Goal: Information Seeking & Learning: Understand process/instructions

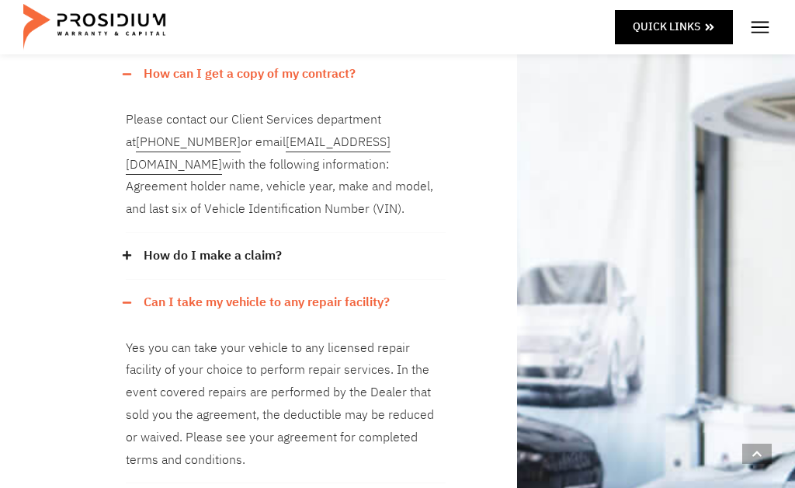
click at [148, 245] on link "How do I make a claim?" at bounding box center [213, 256] width 138 height 23
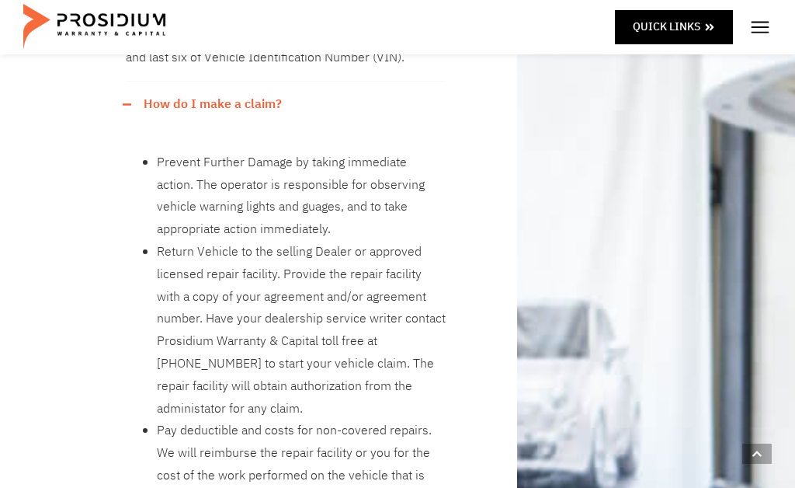
scroll to position [510, 0]
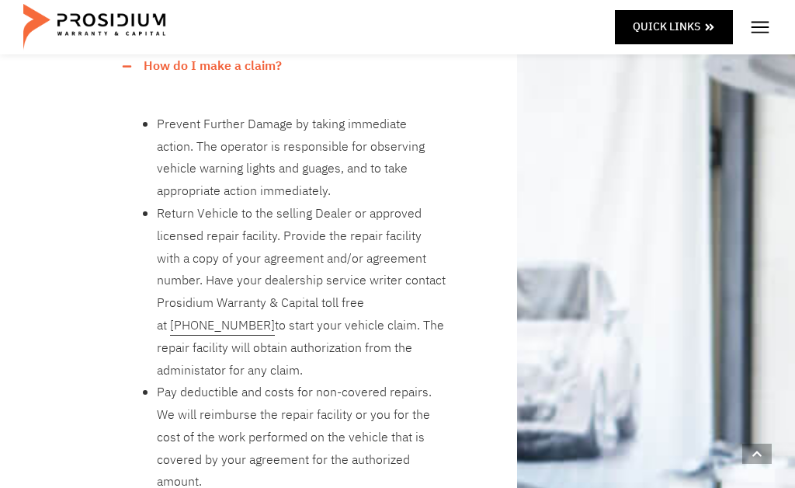
click at [45, 334] on div "Our claims office is in Scottsdale Arizona and Seattle Washington with support …" at bounding box center [397, 435] width 795 height 1783
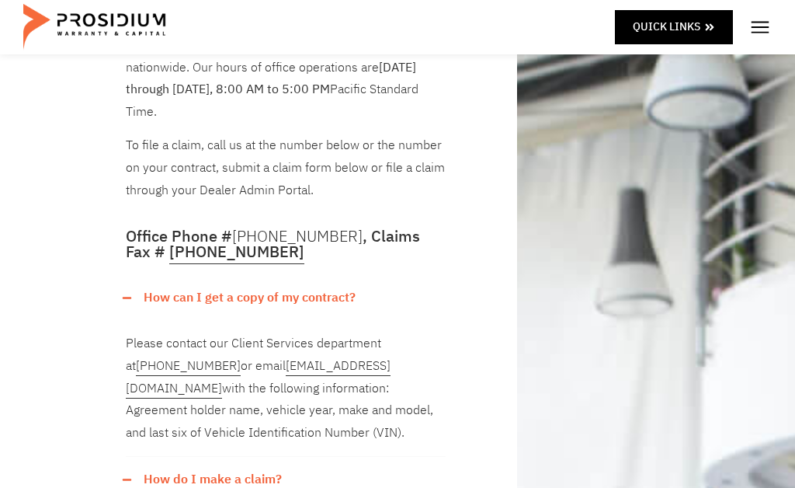
scroll to position [0, 0]
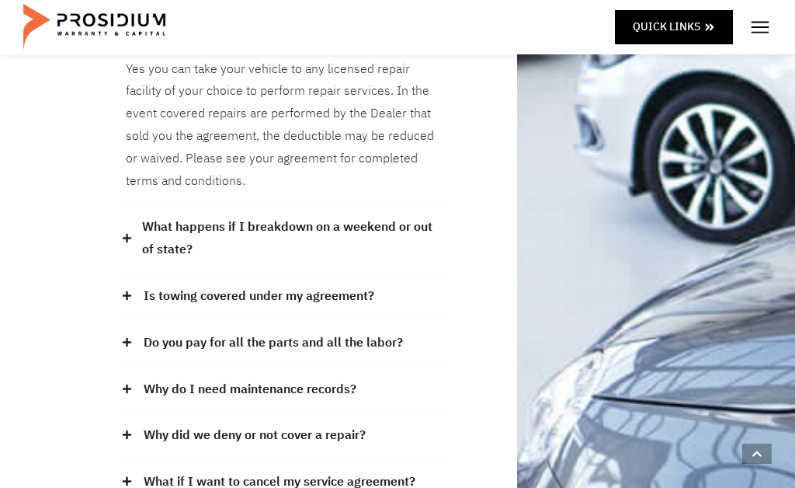
scroll to position [1071, 0]
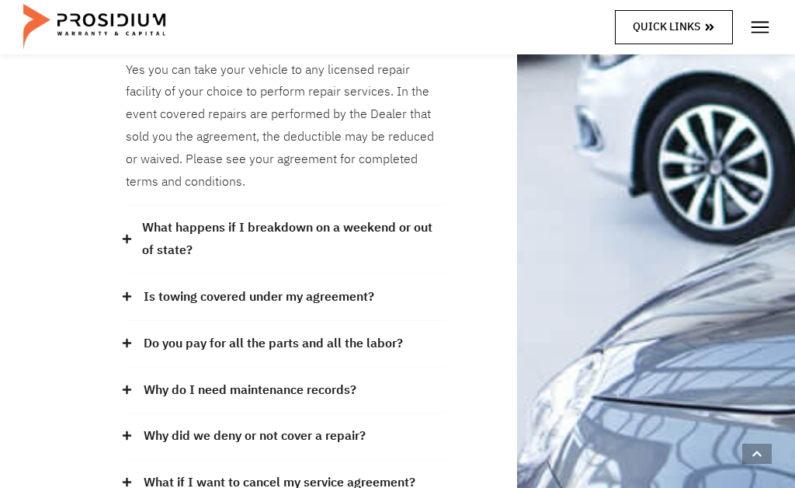
click at [706, 21] on span at bounding box center [709, 26] width 11 height 19
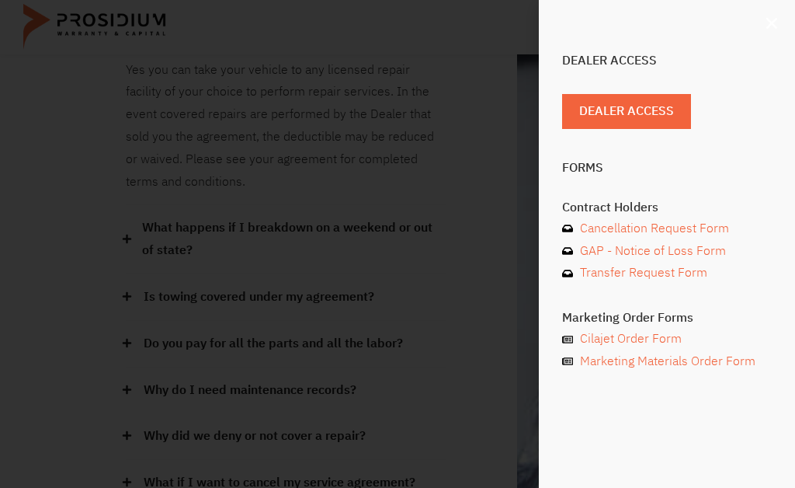
click at [769, 23] on icon "Close" at bounding box center [772, 24] width 16 height 16
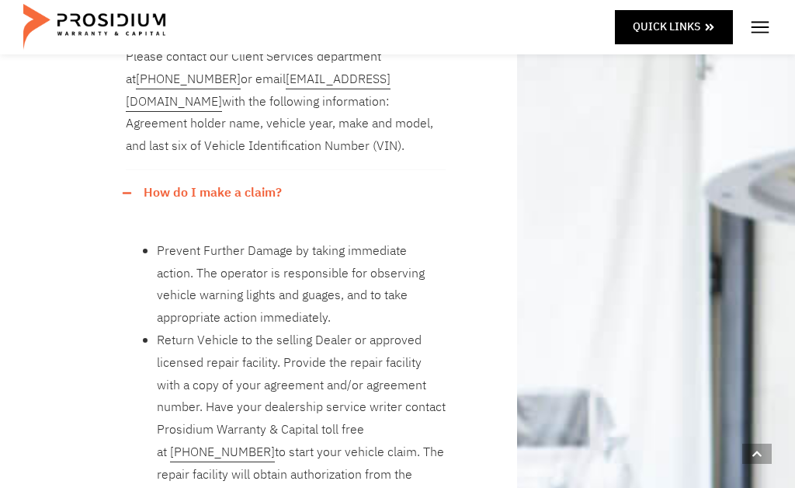
scroll to position [383, 0]
click at [168, 182] on link "How do I make a claim?" at bounding box center [213, 193] width 138 height 23
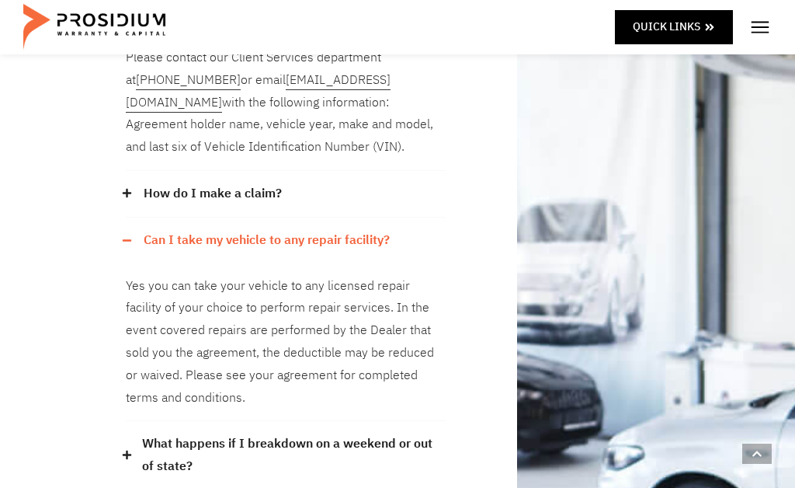
click at [133, 171] on div "How do I make a claim?" at bounding box center [286, 194] width 320 height 47
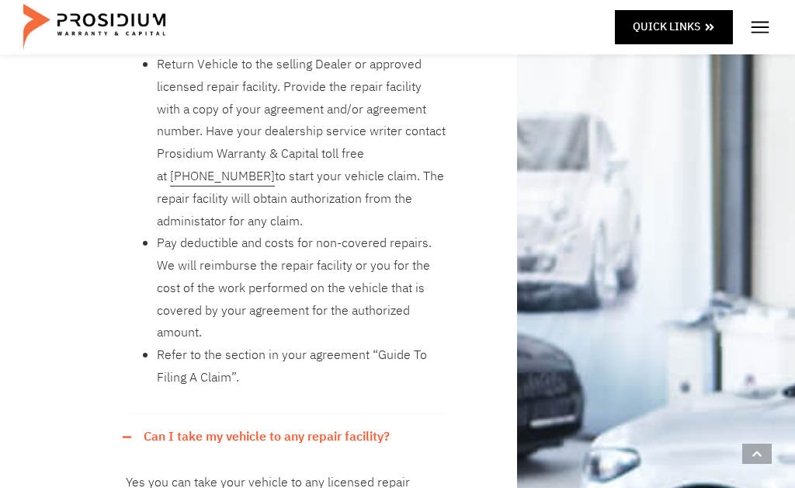
scroll to position [657, 0]
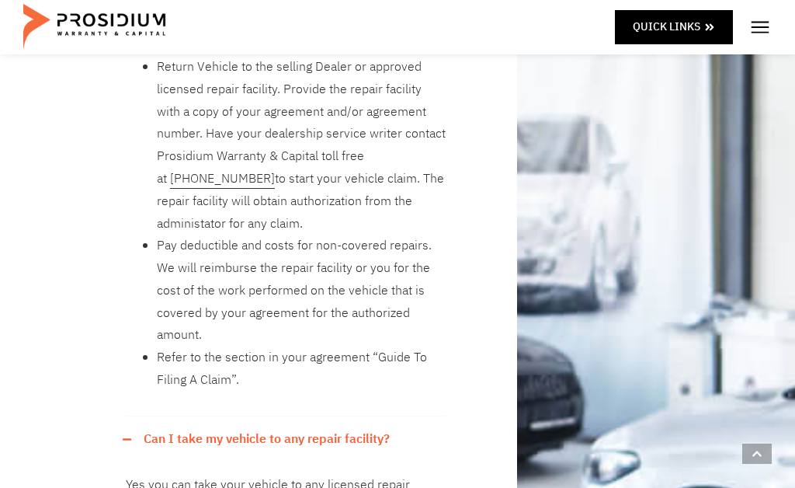
click at [205, 346] on li "Refer to the section in your agreement “Guide To Filing A Claim”." at bounding box center [301, 368] width 289 height 45
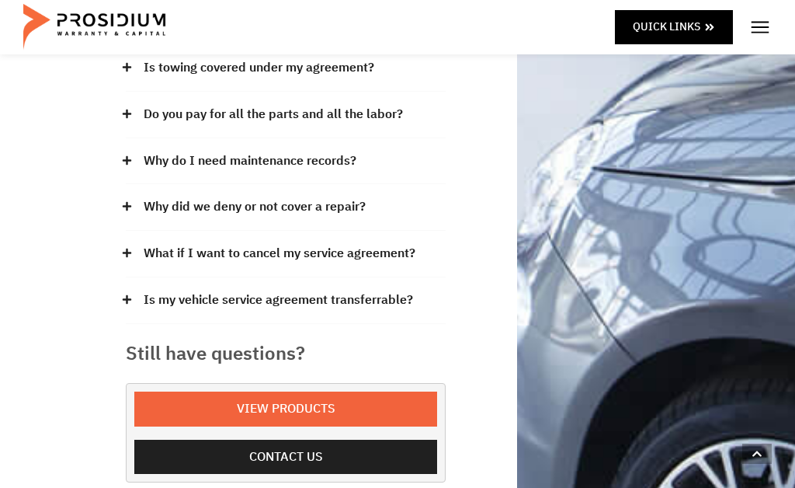
scroll to position [1299, 0]
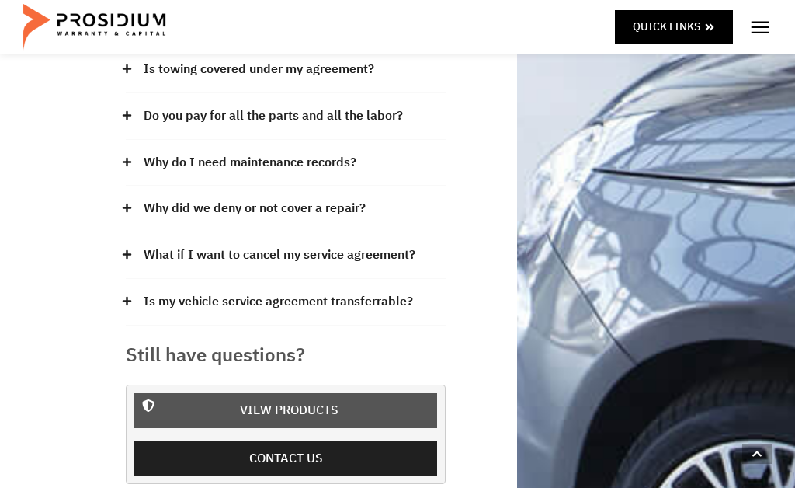
click at [227, 399] on span "View Products" at bounding box center [289, 410] width 262 height 23
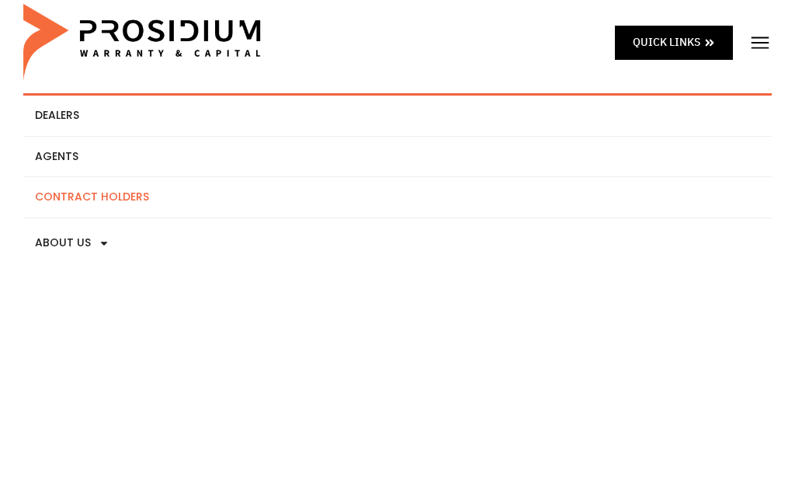
click at [45, 206] on link "Contract Holders" at bounding box center [397, 197] width 748 height 40
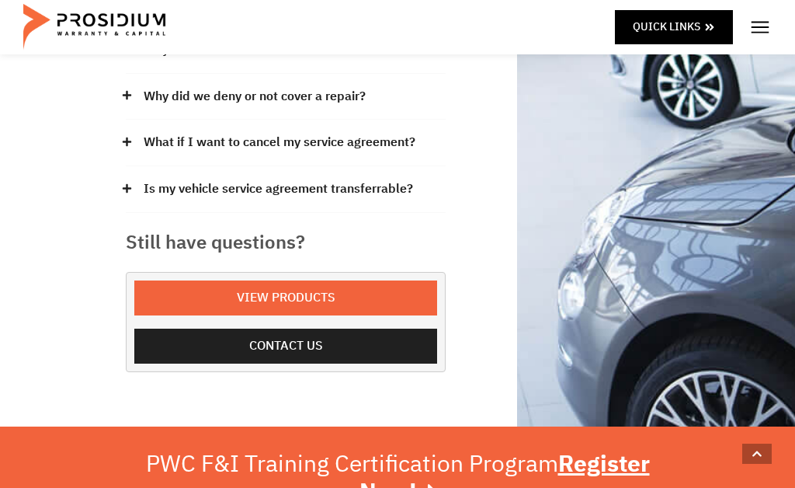
scroll to position [599, 0]
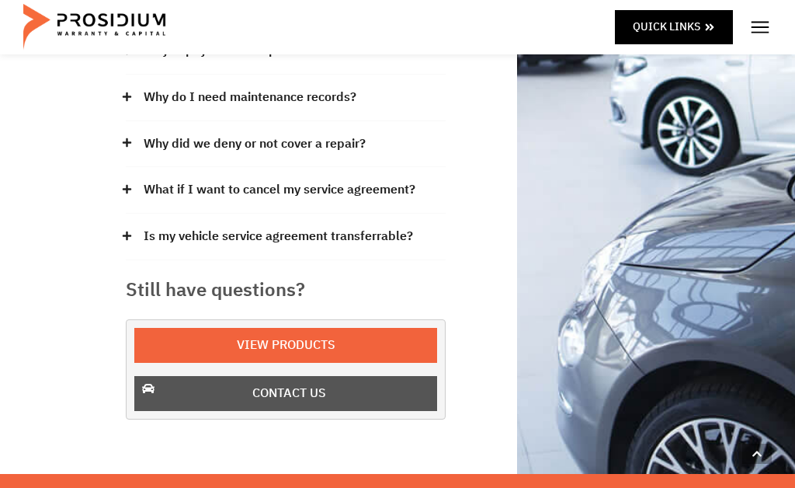
click at [172, 382] on span "Contact us" at bounding box center [289, 393] width 262 height 23
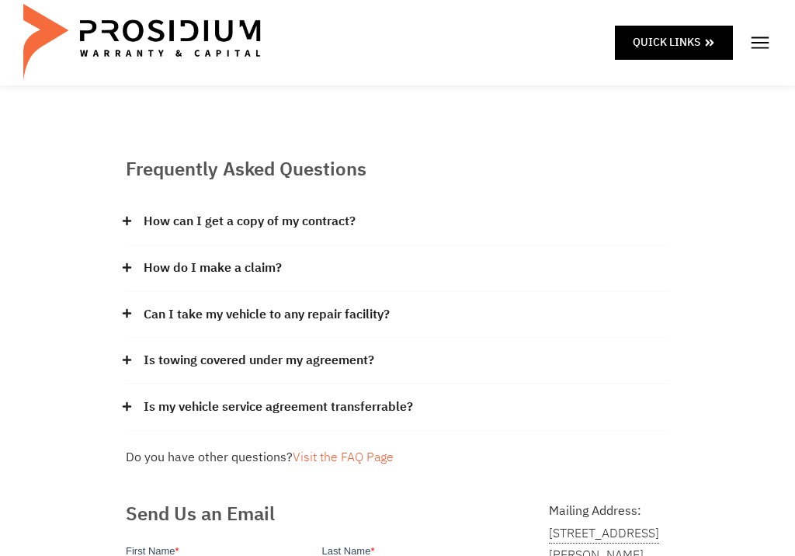
click at [140, 225] on div "How can I get a copy of my contract?" at bounding box center [398, 222] width 544 height 47
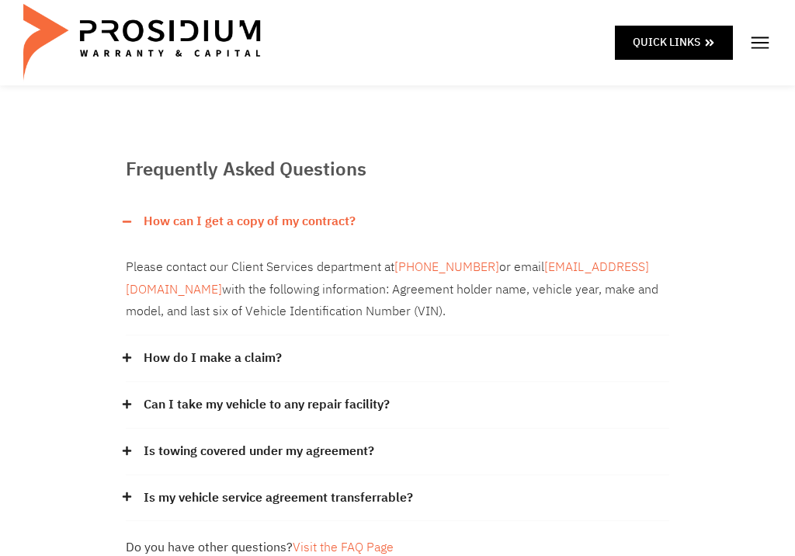
click at [193, 291] on link "[EMAIL_ADDRESS][DOMAIN_NAME]" at bounding box center [387, 278] width 523 height 41
